Goal: Information Seeking & Learning: Learn about a topic

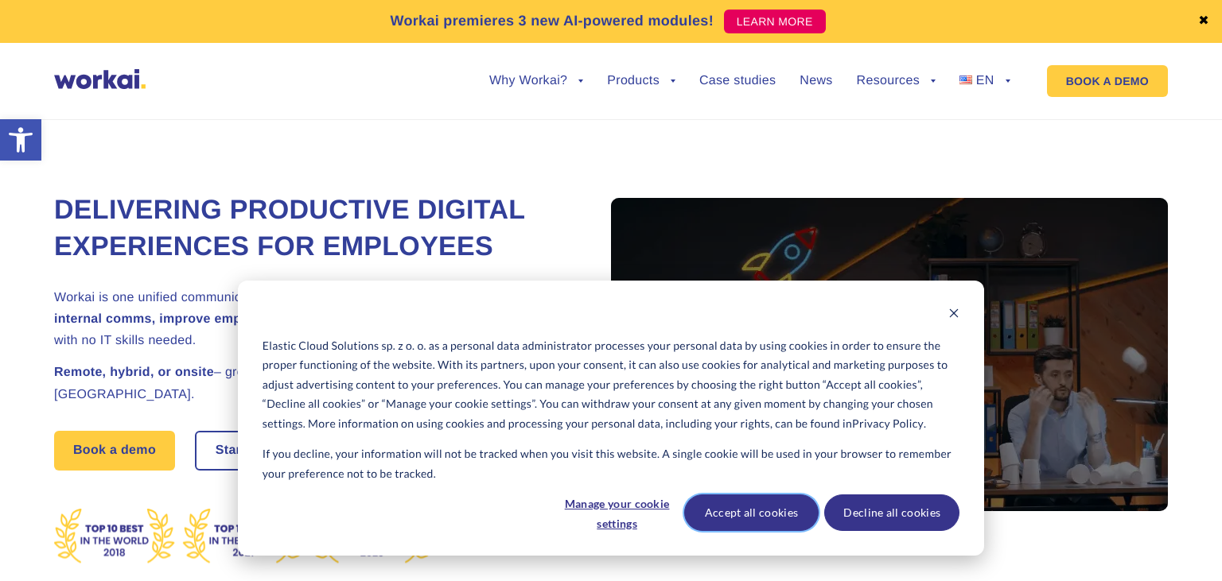
click at [764, 527] on button "Accept all cookies" at bounding box center [751, 513] width 135 height 37
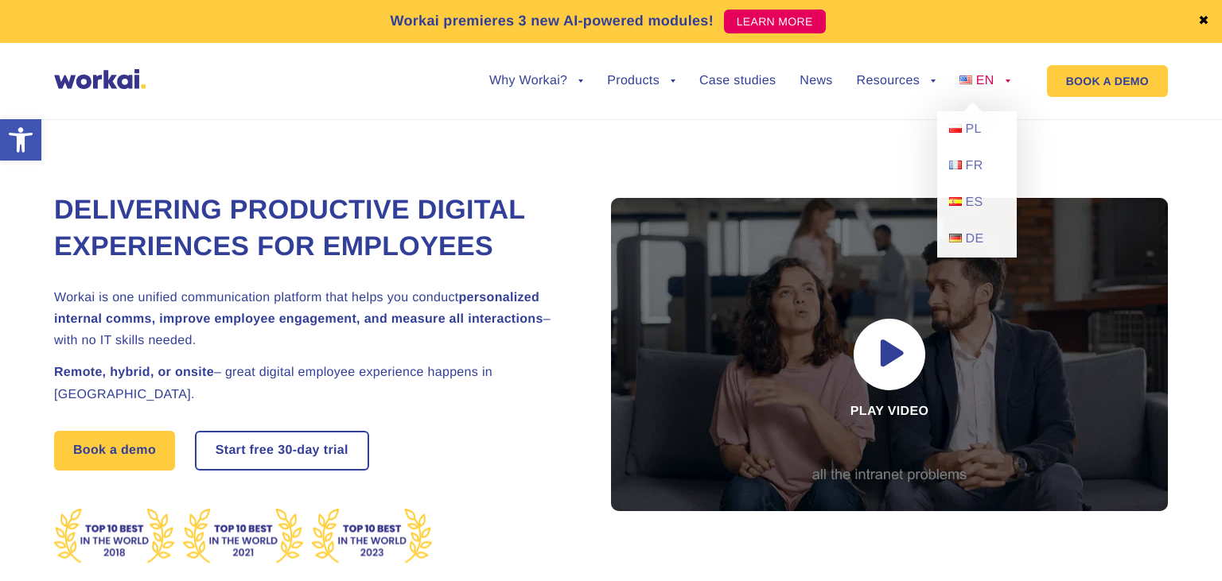
click at [994, 81] on link "EN" at bounding box center [984, 81] width 51 height 13
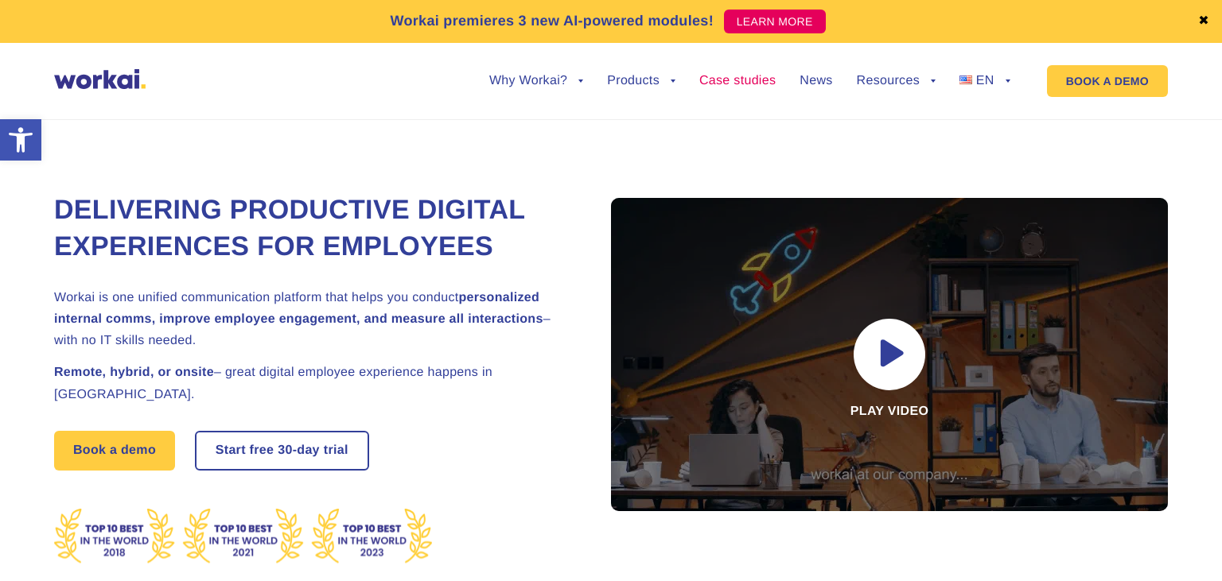
click at [744, 81] on link "Case studies" at bounding box center [737, 81] width 76 height 13
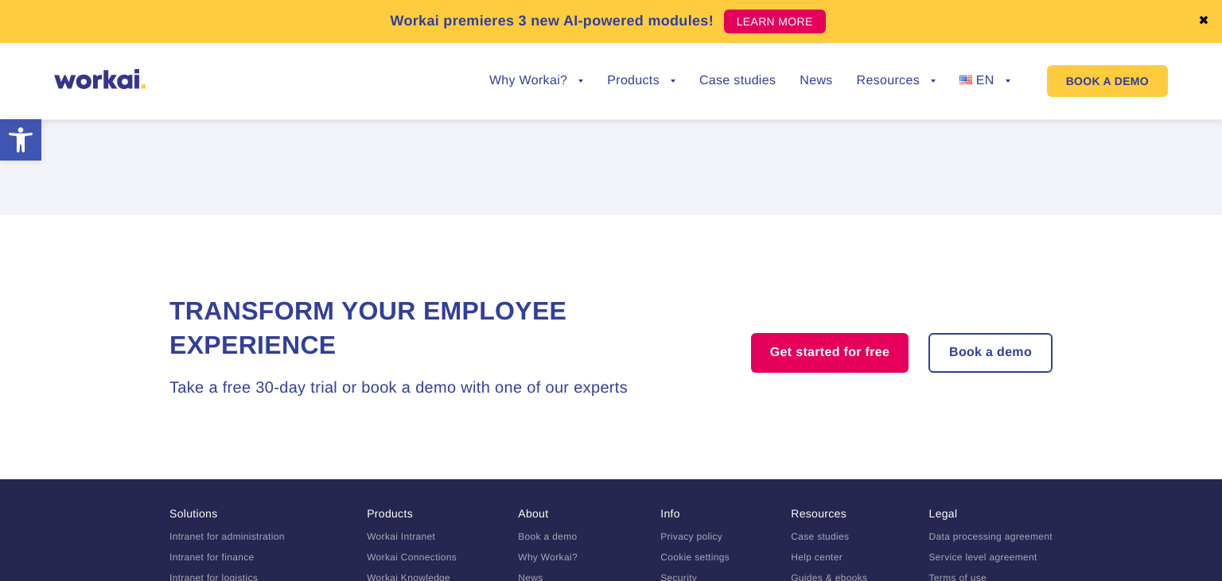
scroll to position [3061, 0]
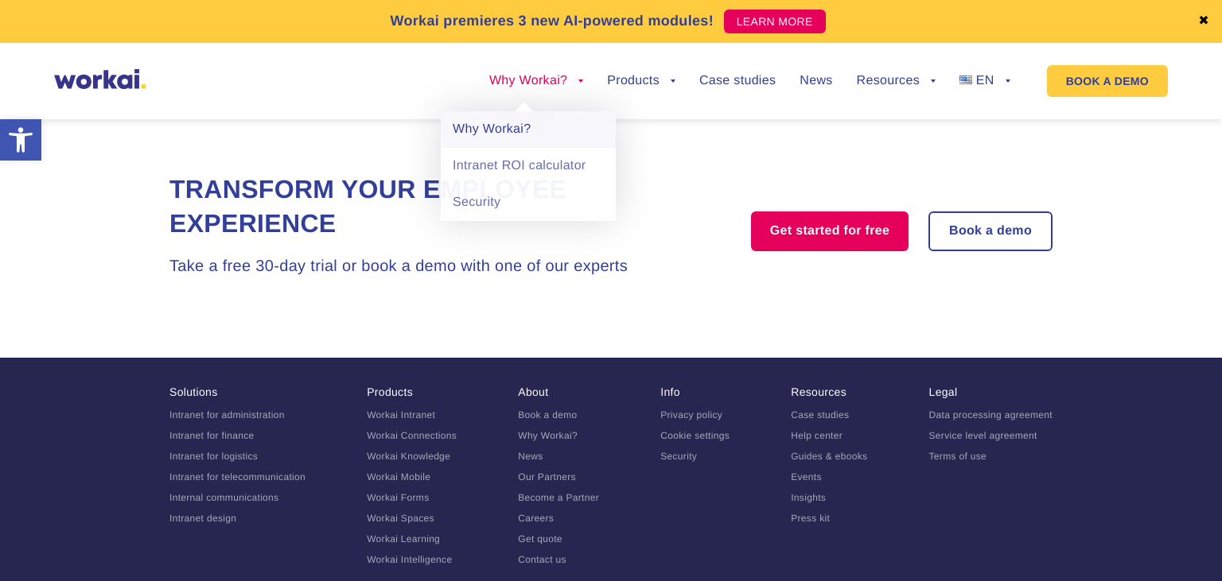
click at [504, 131] on link "Why Workai?" at bounding box center [528, 129] width 175 height 37
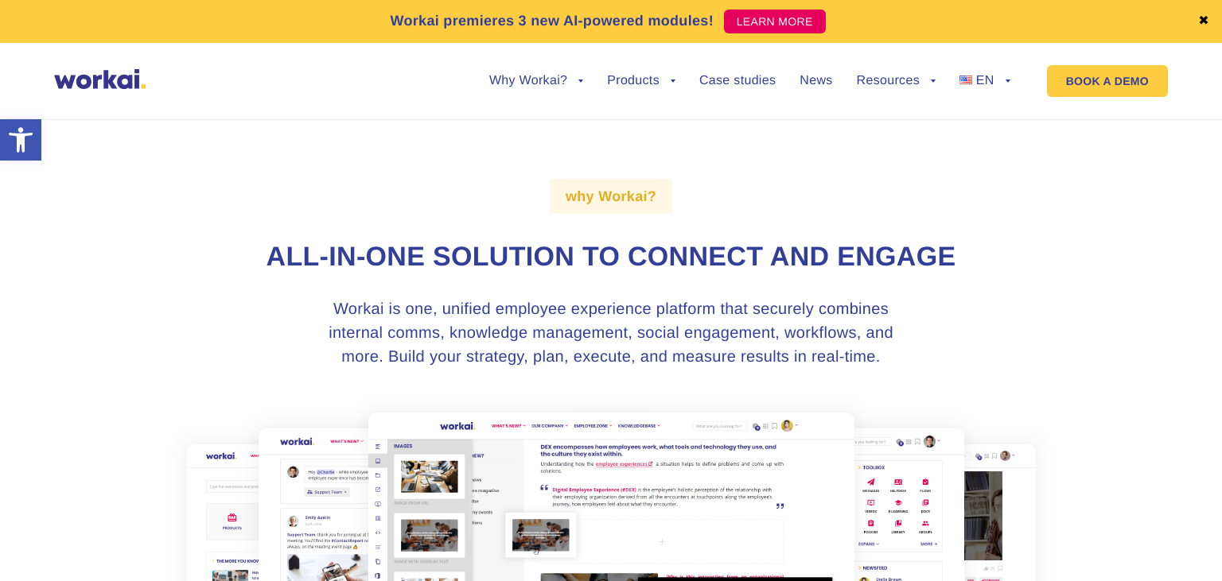
click at [1200, 21] on link "✖" at bounding box center [1203, 21] width 11 height 13
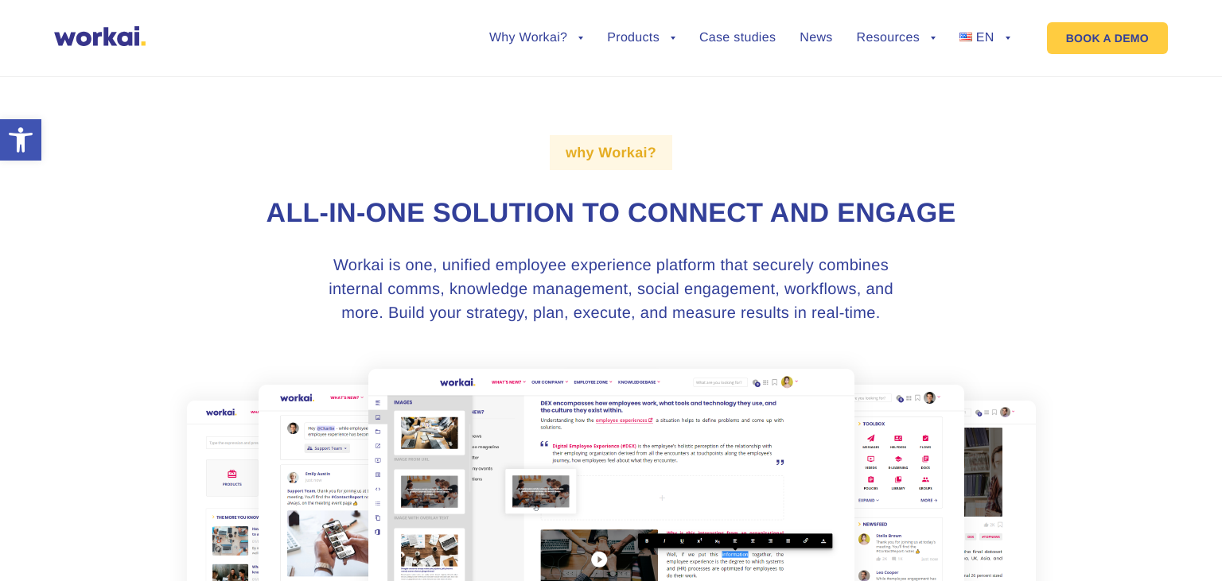
click at [95, 44] on img at bounding box center [99, 36] width 91 height 20
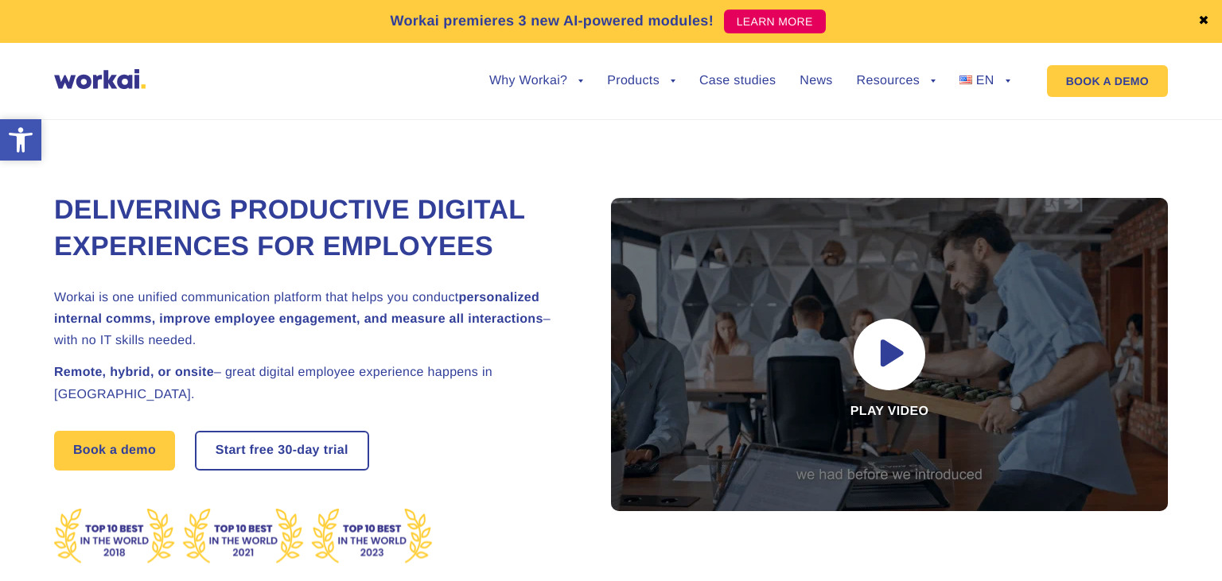
click at [30, 141] on icon "Accessibility Tools" at bounding box center [20, 139] width 25 height 25
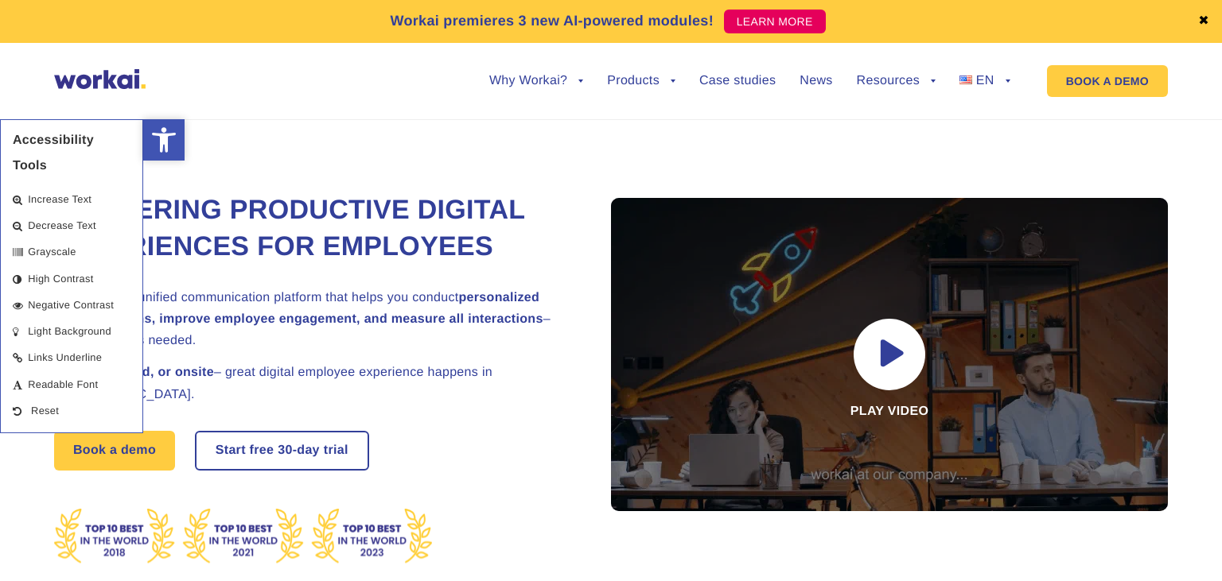
click at [170, 138] on icon "Accessibility Tools" at bounding box center [163, 139] width 25 height 25
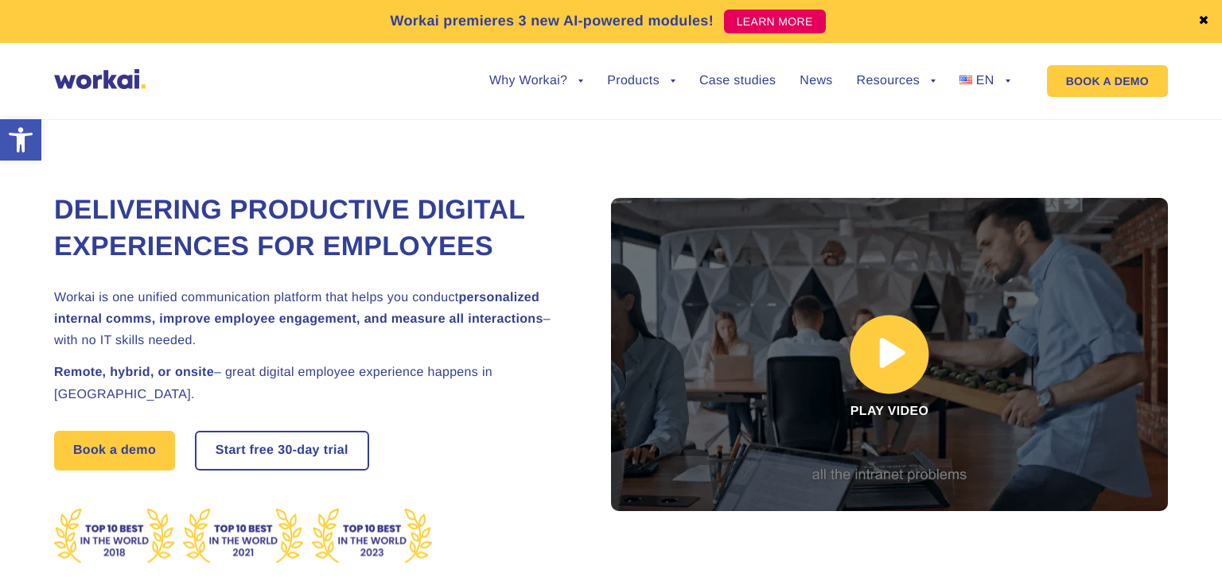
click at [898, 349] on link at bounding box center [889, 354] width 557 height 313
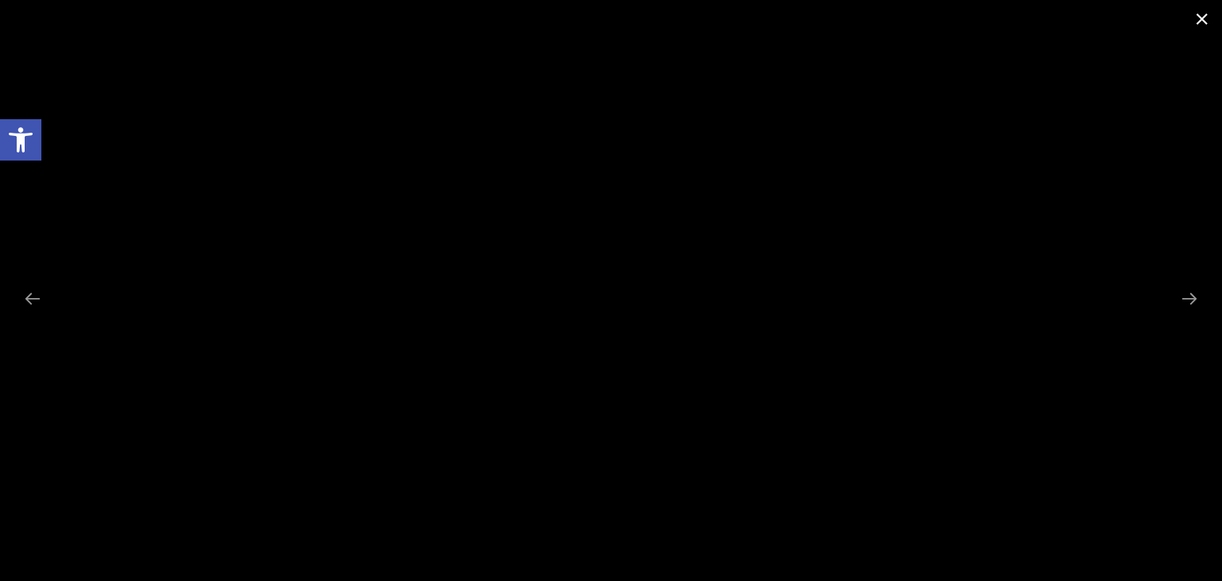
click at [1197, 19] on span at bounding box center [1202, 18] width 40 height 37
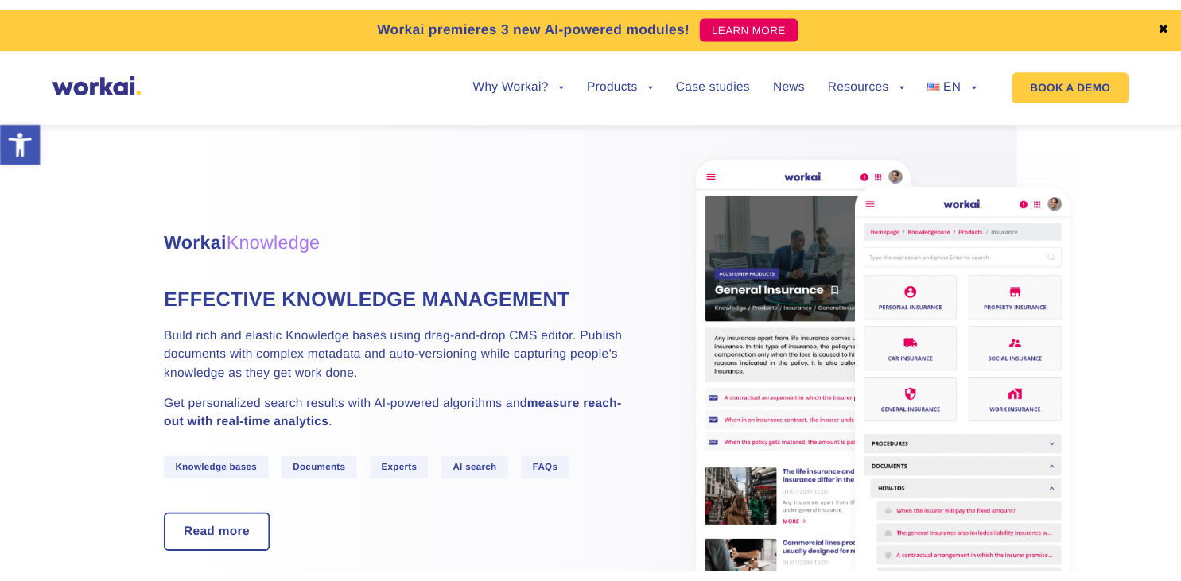
scroll to position [2771, 0]
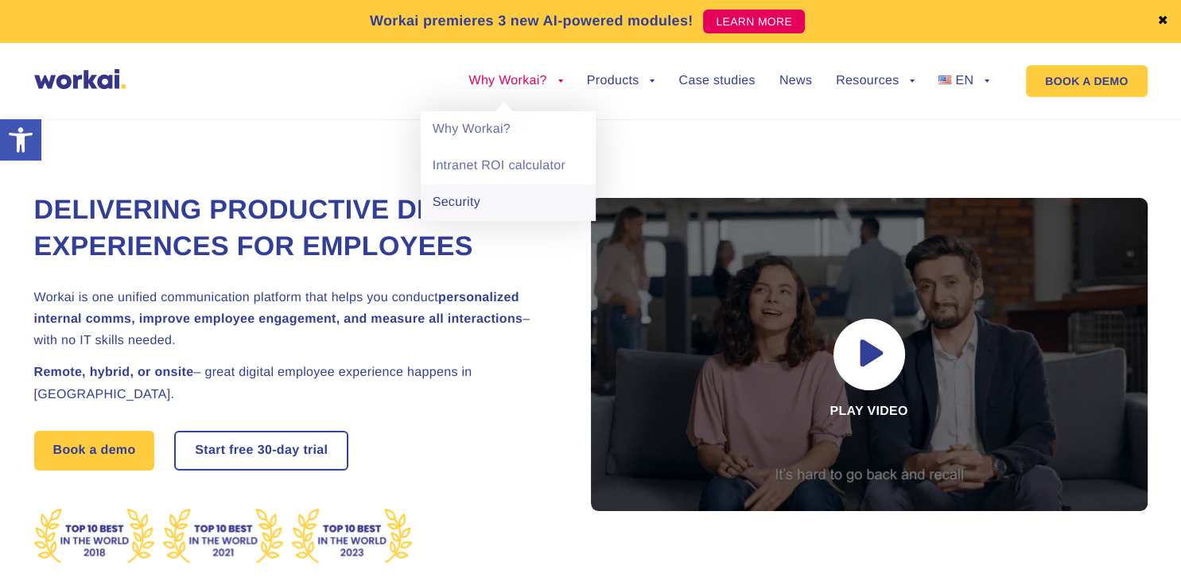
click at [480, 203] on link "Security" at bounding box center [508, 203] width 175 height 37
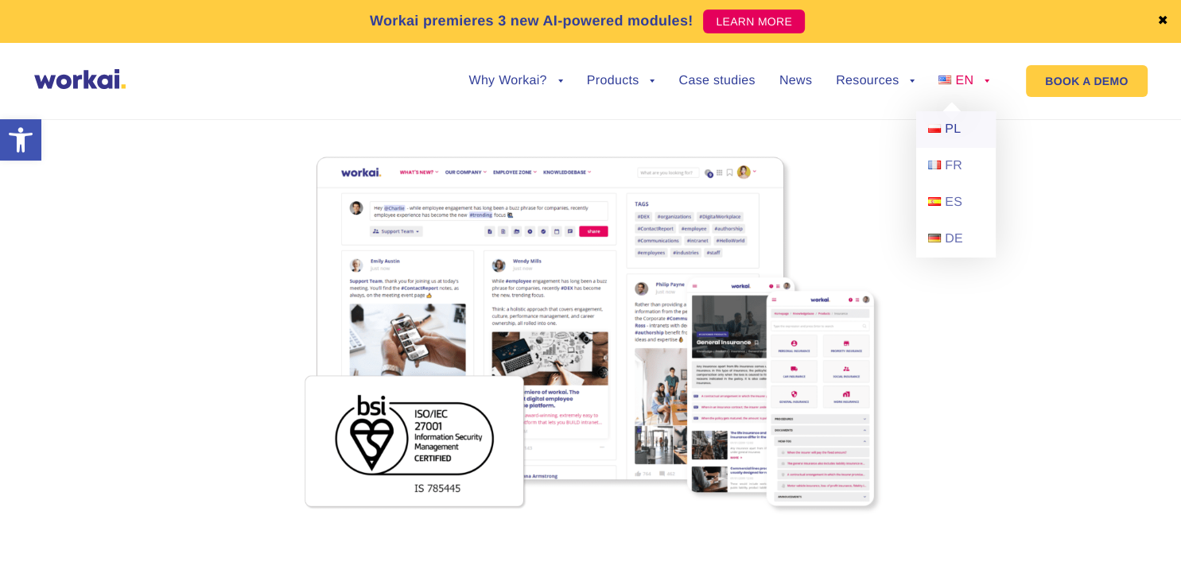
click at [961, 132] on link "PL" at bounding box center [956, 129] width 80 height 37
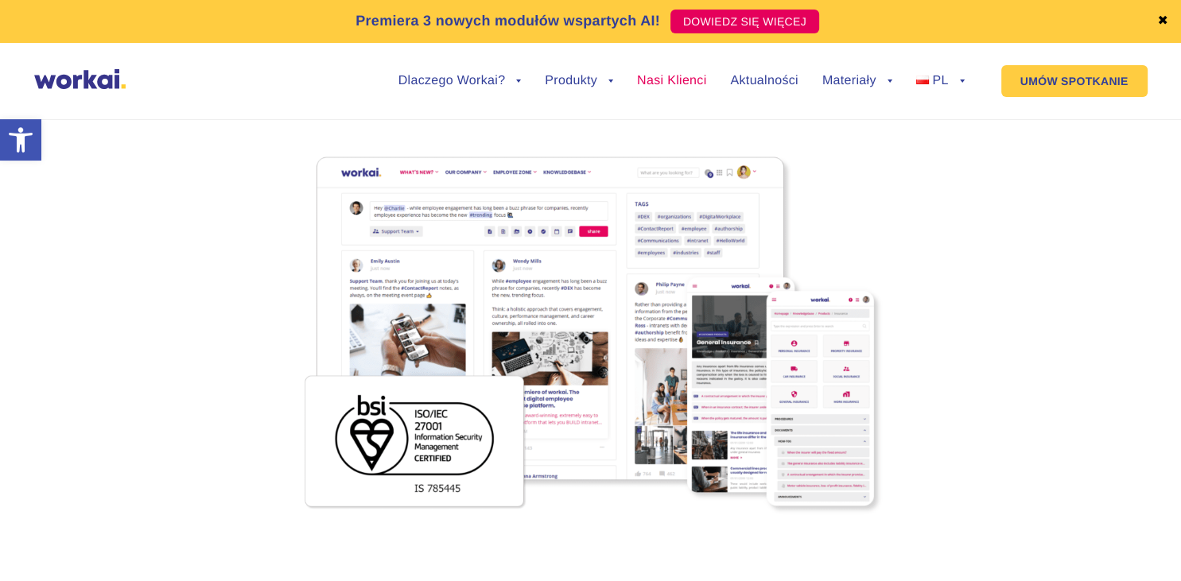
click at [655, 84] on link "Nasi Klienci" at bounding box center [671, 81] width 69 height 13
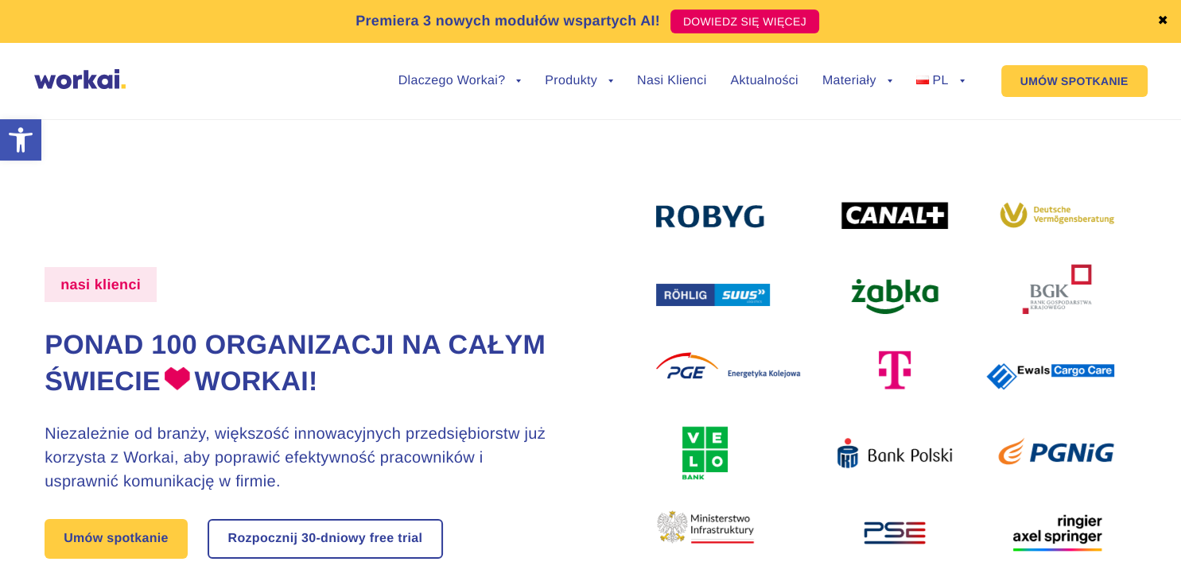
click at [1160, 16] on link "✖" at bounding box center [1162, 21] width 11 height 13
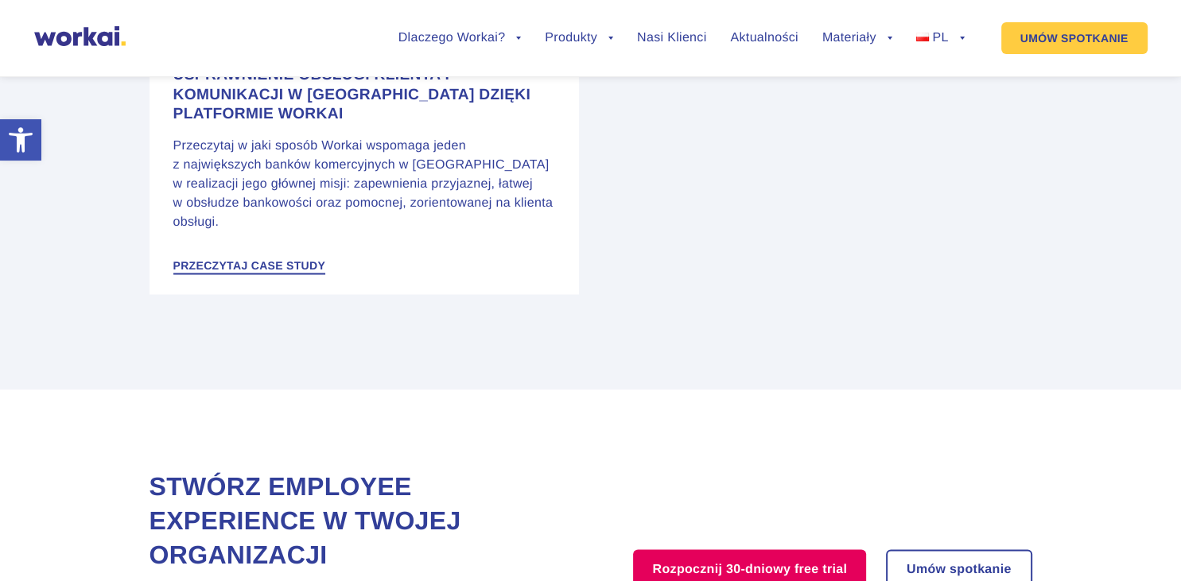
scroll to position [3272, 0]
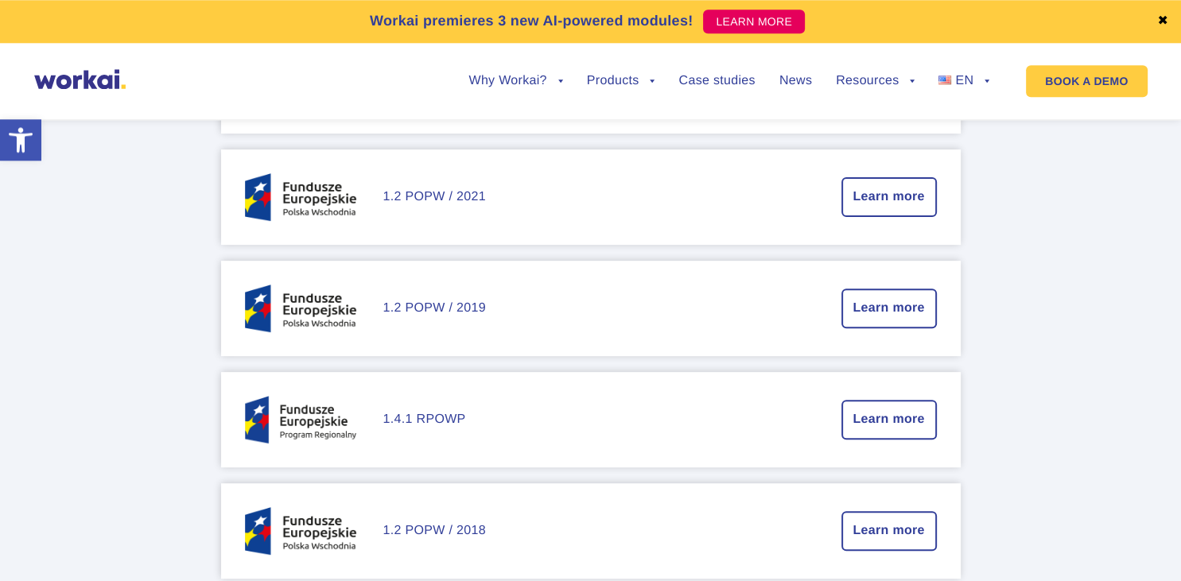
scroll to position [1008, 0]
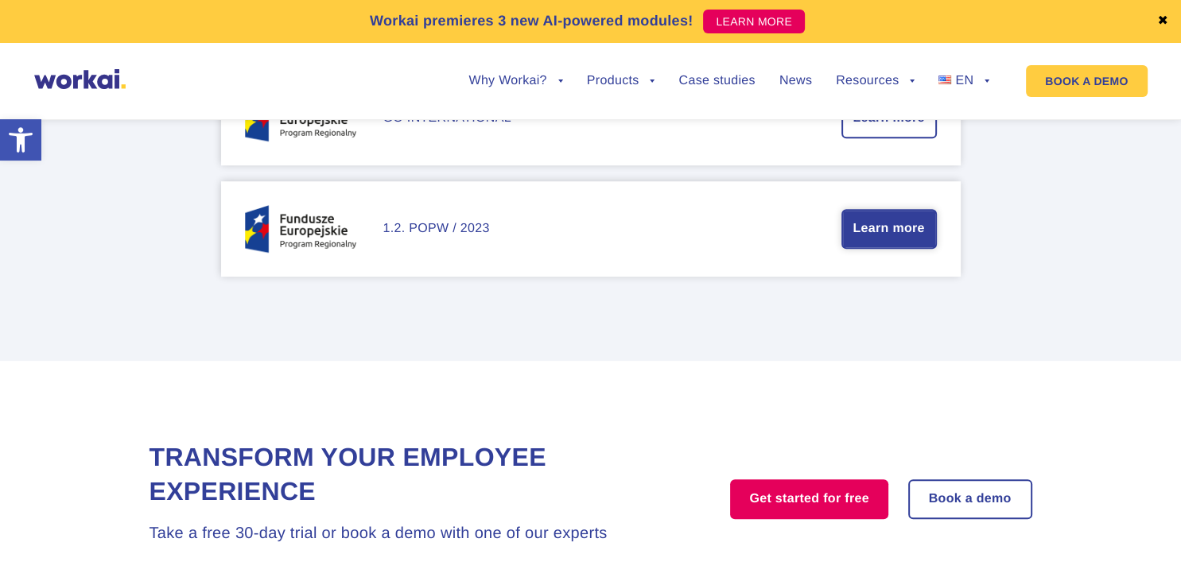
click at [899, 227] on link "Learn more" at bounding box center [889, 229] width 92 height 37
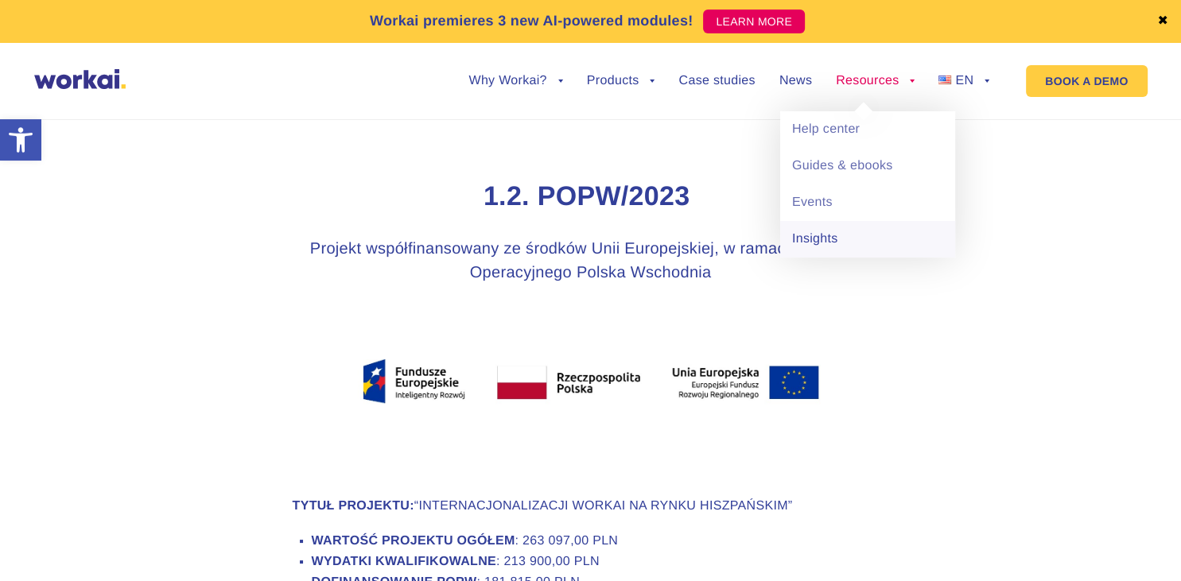
click at [831, 240] on link "Insights" at bounding box center [867, 239] width 175 height 37
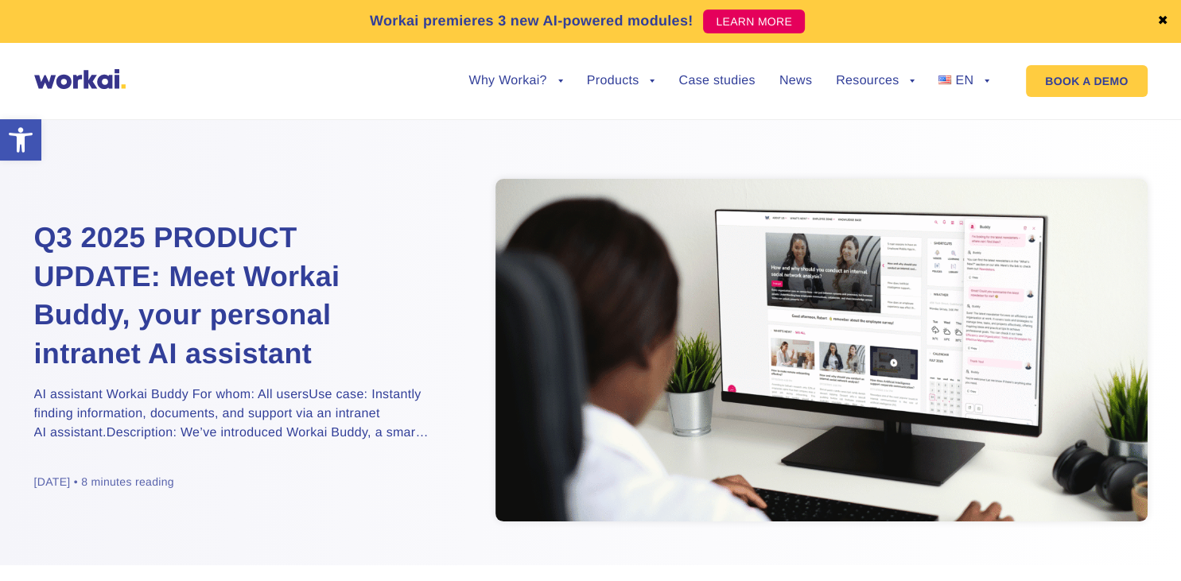
click at [442, 494] on div "Q3 2025 PRODUCT UPDATE: Meet Workai Buddy, your personal intranet AI assistant …" at bounding box center [252, 352] width 437 height 347
